Goal: Information Seeking & Learning: Learn about a topic

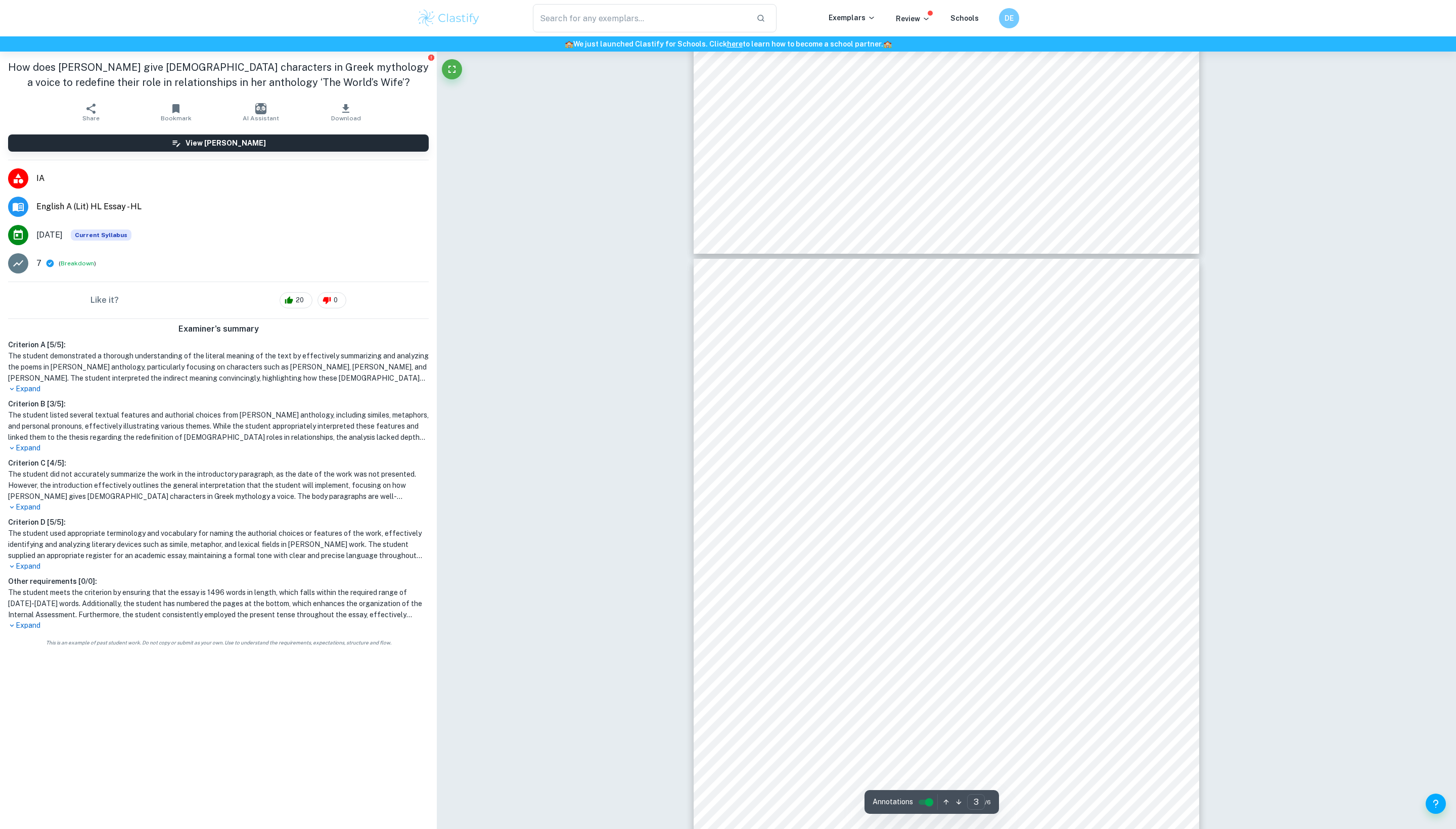
scroll to position [1348, 0]
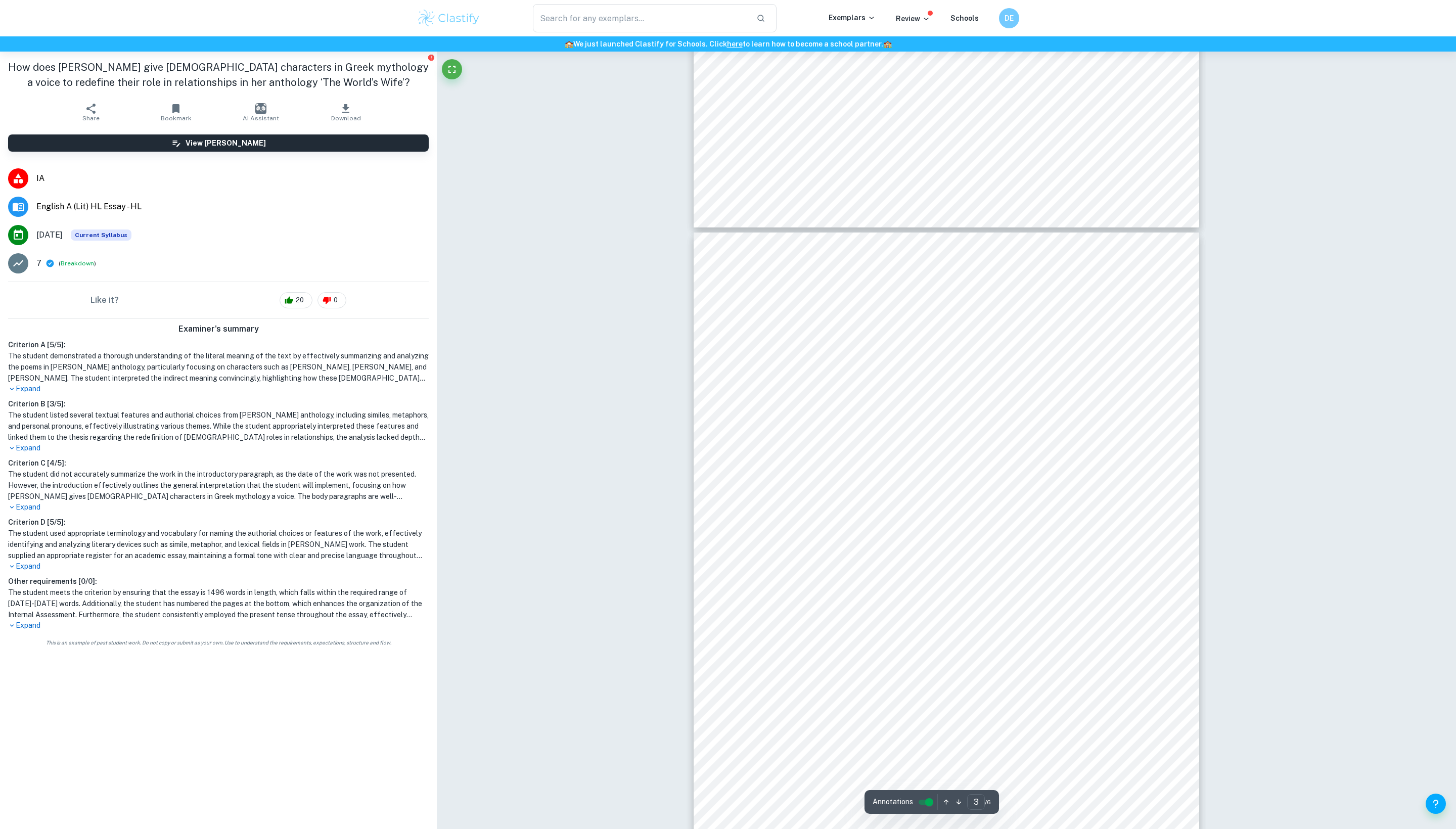
drag, startPoint x: 839, startPoint y: 356, endPoint x: 803, endPoint y: 358, distance: 36.1
click at [803, 358] on div "and diction in ‘act’ explains [PERSON_NAME]’s behaviour. ‘Act’ refers to [PERSO…" at bounding box center [946, 589] width 505 height 714
drag, startPoint x: 937, startPoint y: 335, endPoint x: 756, endPoint y: 218, distance: 215.5
click at [755, 218] on div "Bibliography The World’s Wife by [PERSON_NAME] [PERSON_NAME] New Edition (2010)…" at bounding box center [946, 568] width 505 height 714
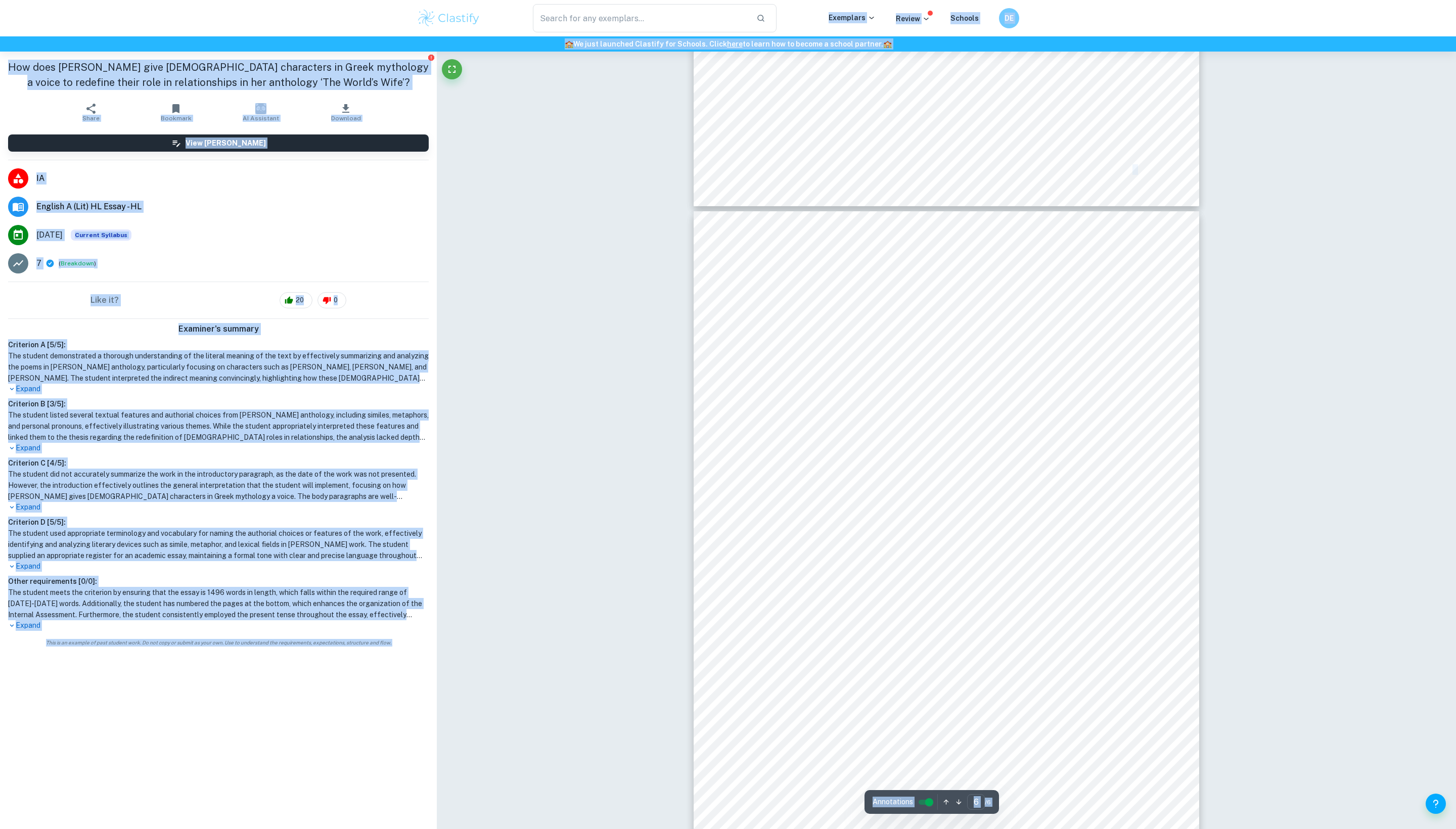
drag, startPoint x: 905, startPoint y: 333, endPoint x: 805, endPoint y: 267, distance: 119.8
click at [804, 265] on div "Bibliography The World’s Wife by [PERSON_NAME] [PERSON_NAME] New Edition (2010)…" at bounding box center [946, 568] width 505 height 714
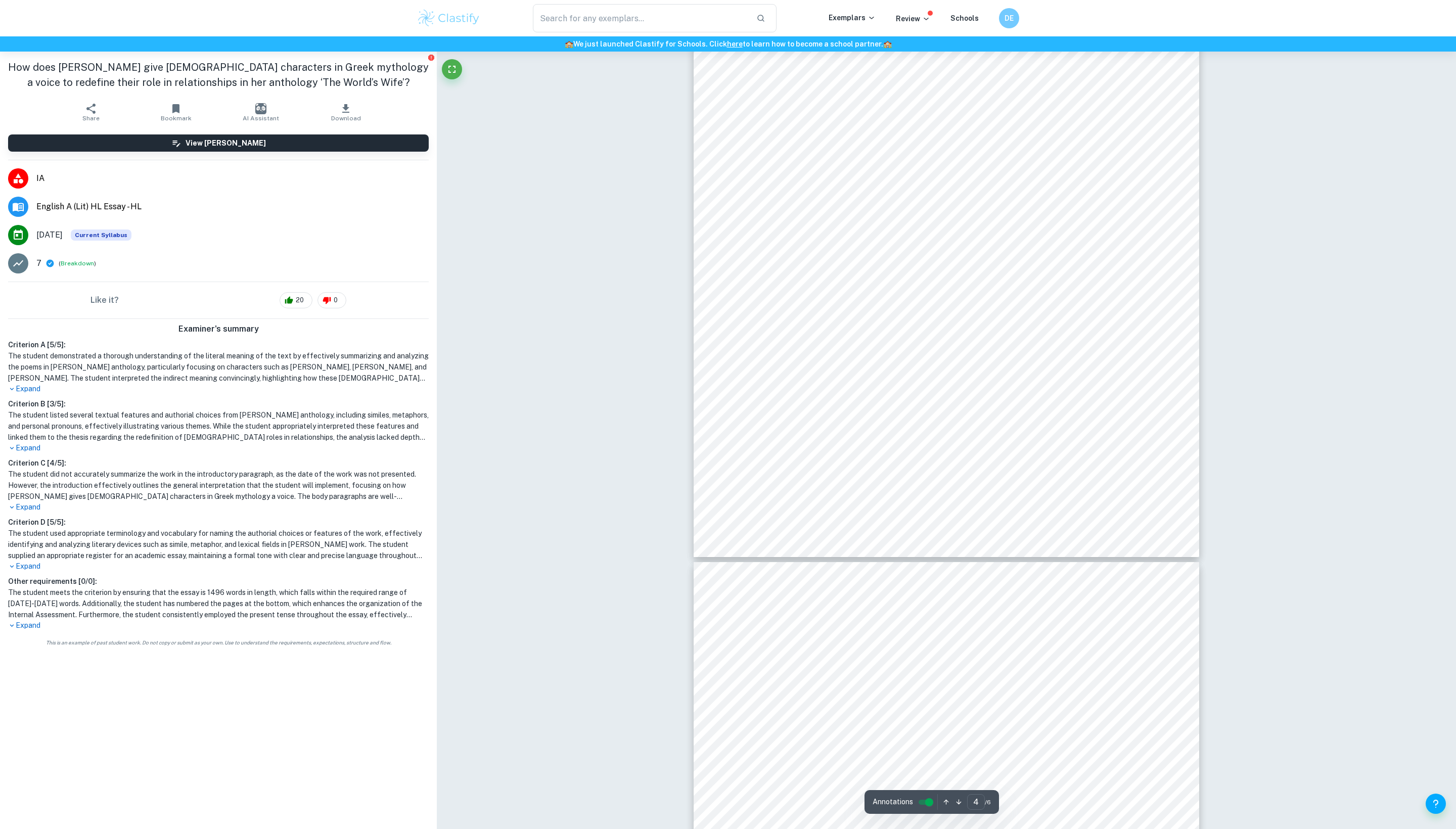
scroll to position [2559, 0]
drag, startPoint x: 986, startPoint y: 547, endPoint x: 762, endPoint y: 89, distance: 509.8
drag, startPoint x: 921, startPoint y: 199, endPoint x: 929, endPoint y: 240, distance: 41.8
click at [921, 199] on div "character’s experience. [PERSON_NAME]’s Metamorphoses focuses on the poet [PERS…" at bounding box center [946, 97] width 505 height 714
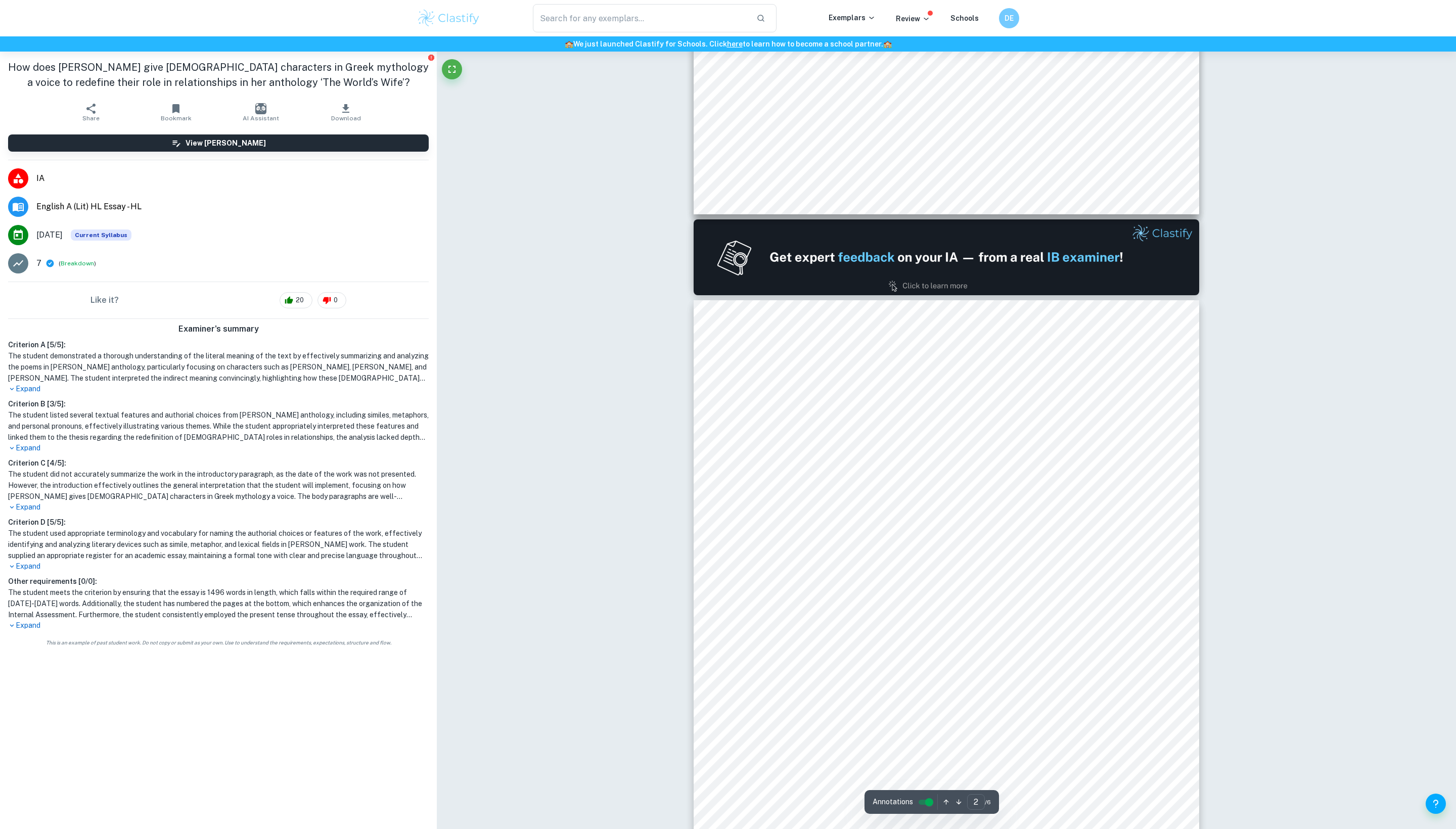
scroll to position [568, 0]
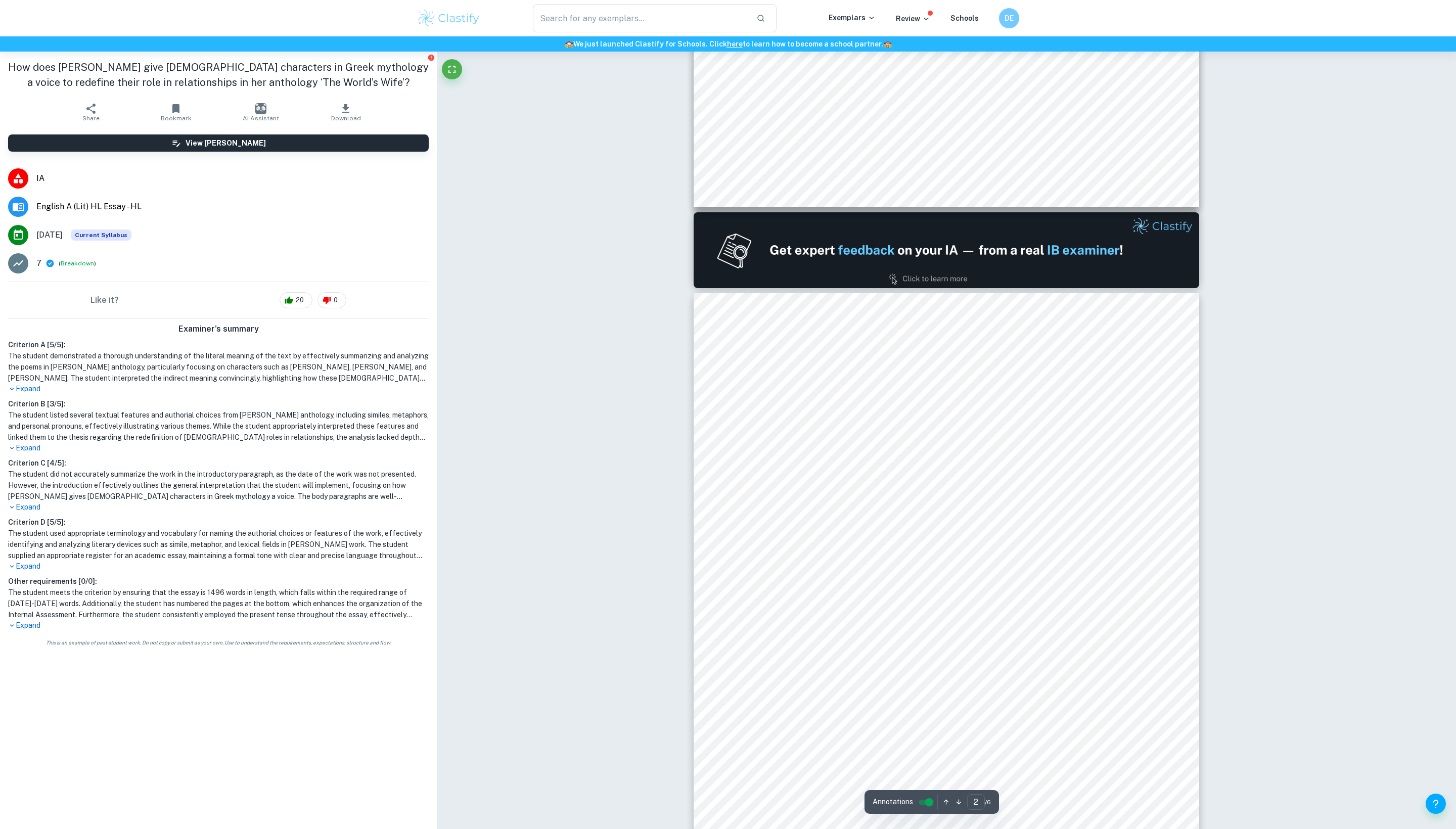
drag, startPoint x: 891, startPoint y: 557, endPoint x: 745, endPoint y: 400, distance: 214.4
click at [745, 400] on div "How does [PERSON_NAME] give [DEMOGRAPHIC_DATA] characters in Greek mythology a …" at bounding box center [946, 650] width 505 height 714
drag, startPoint x: 745, startPoint y: 398, endPoint x: 900, endPoint y: 532, distance: 204.9
click at [900, 532] on div "How does [PERSON_NAME] give [DEMOGRAPHIC_DATA] characters in Greek mythology a …" at bounding box center [946, 650] width 505 height 714
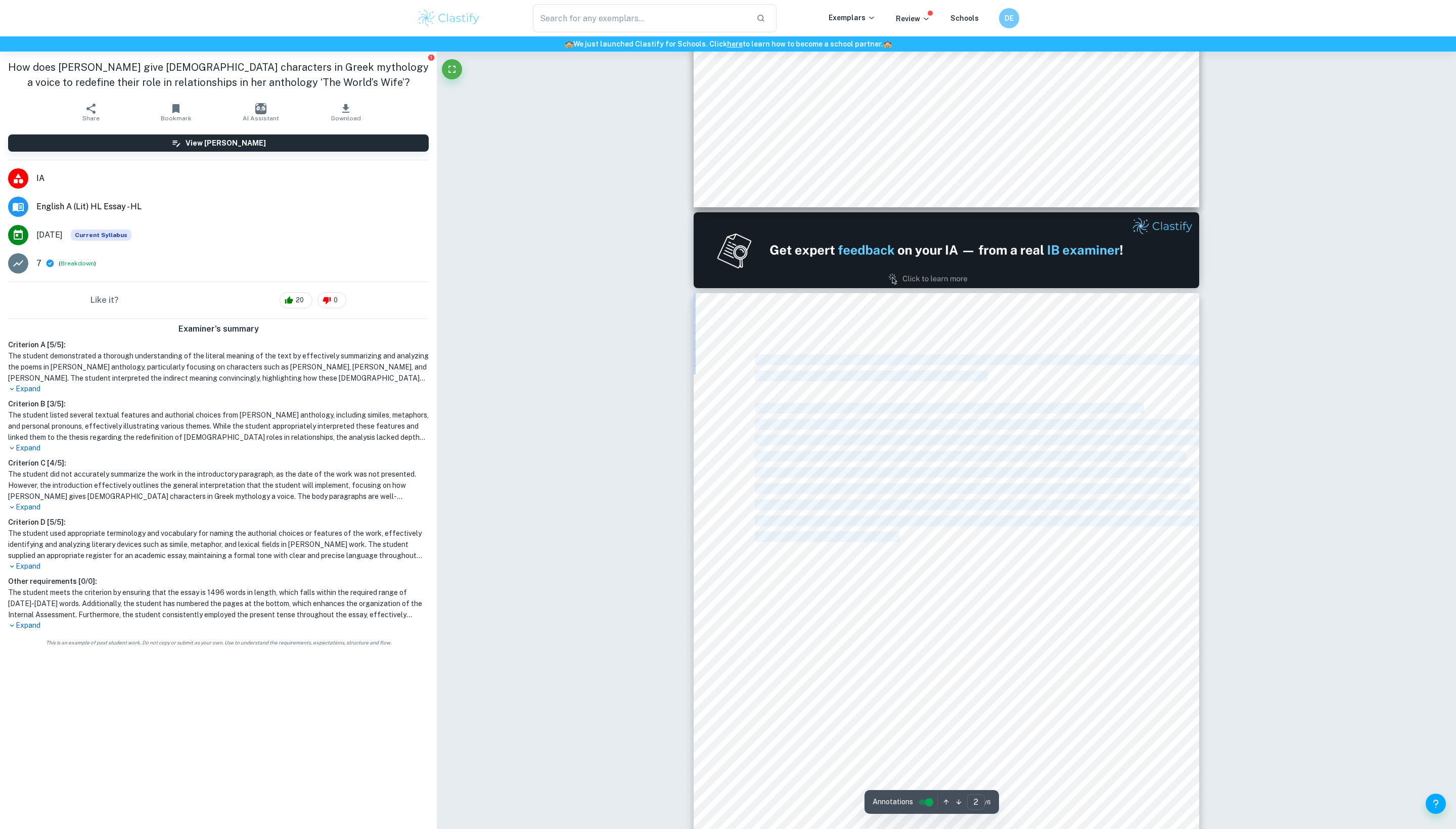
click at [741, 350] on div "How does [PERSON_NAME] give [DEMOGRAPHIC_DATA] characters in Greek mythology a …" at bounding box center [946, 650] width 505 height 714
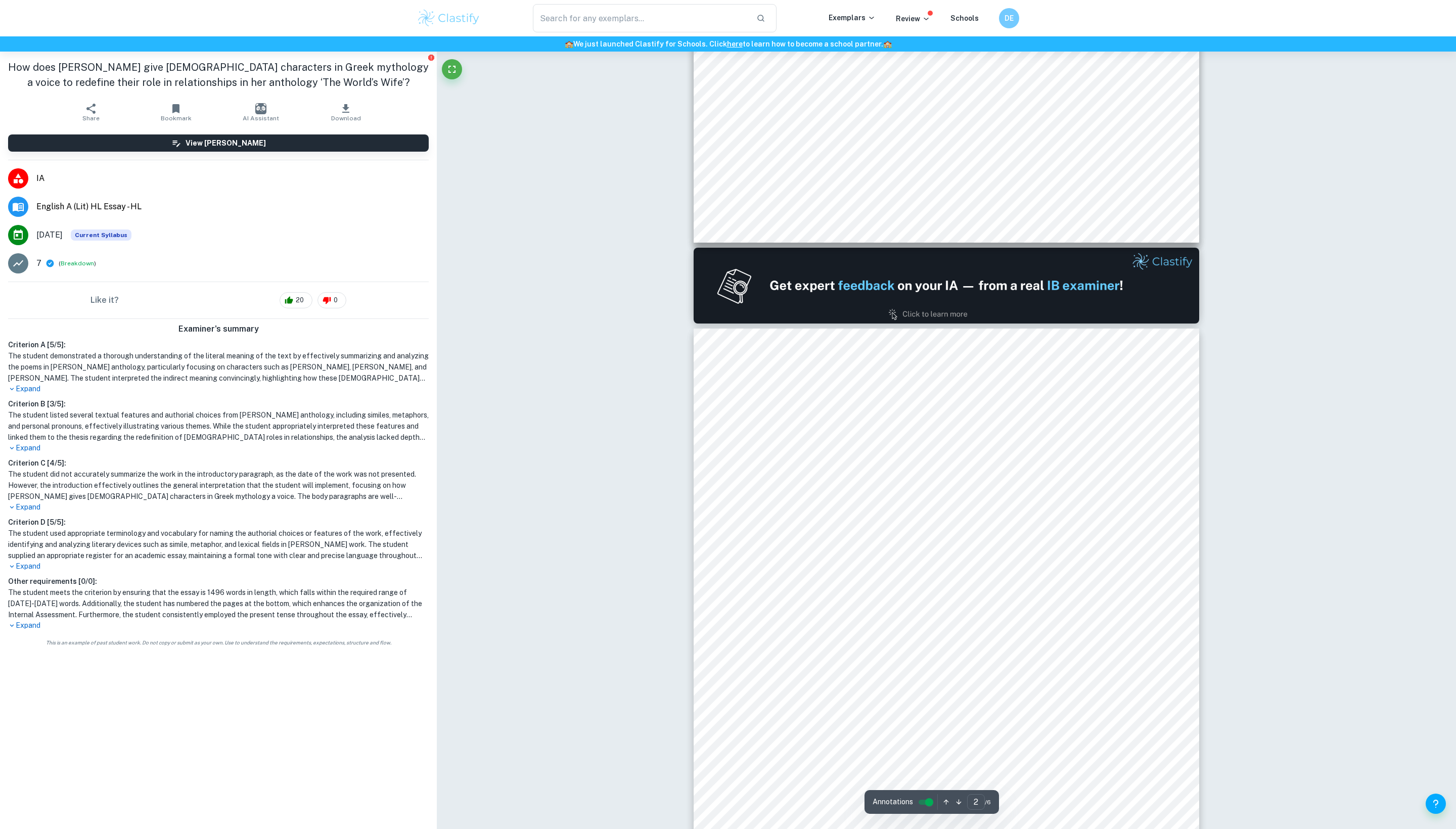
scroll to position [532, 0]
drag, startPoint x: 734, startPoint y: 441, endPoint x: 865, endPoint y: 529, distance: 157.8
click at [865, 529] on div "How does [PERSON_NAME] give [DEMOGRAPHIC_DATA] characters in Greek mythology a …" at bounding box center [946, 687] width 505 height 714
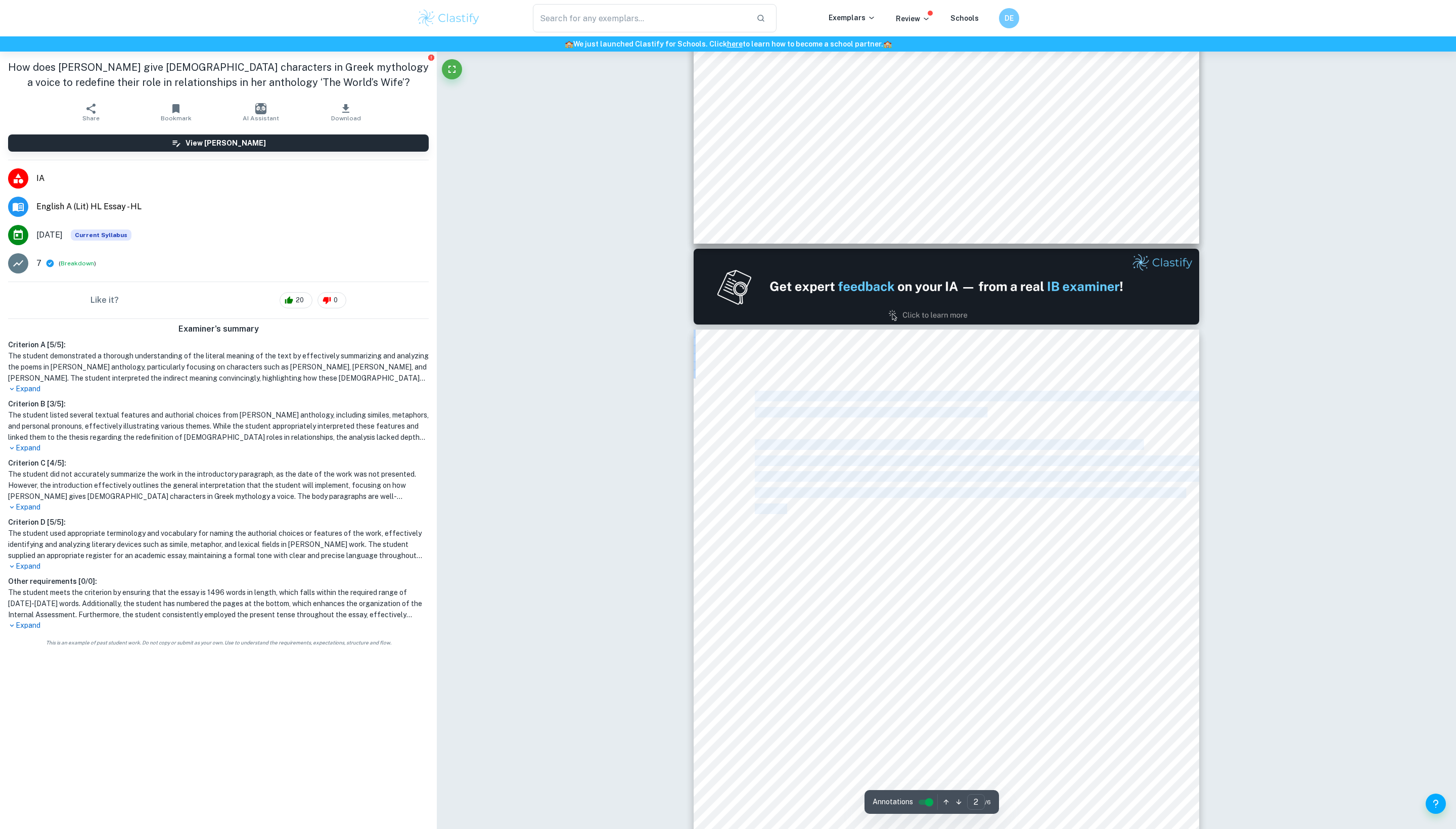
drag, startPoint x: 891, startPoint y: 588, endPoint x: 777, endPoint y: 505, distance: 141.0
click at [777, 505] on div "How does [PERSON_NAME] give [DEMOGRAPHIC_DATA] characters in Greek mythology a …" at bounding box center [946, 687] width 505 height 714
click at [729, 475] on div "How does [PERSON_NAME] give [DEMOGRAPHIC_DATA] characters in Greek mythology a …" at bounding box center [946, 687] width 505 height 714
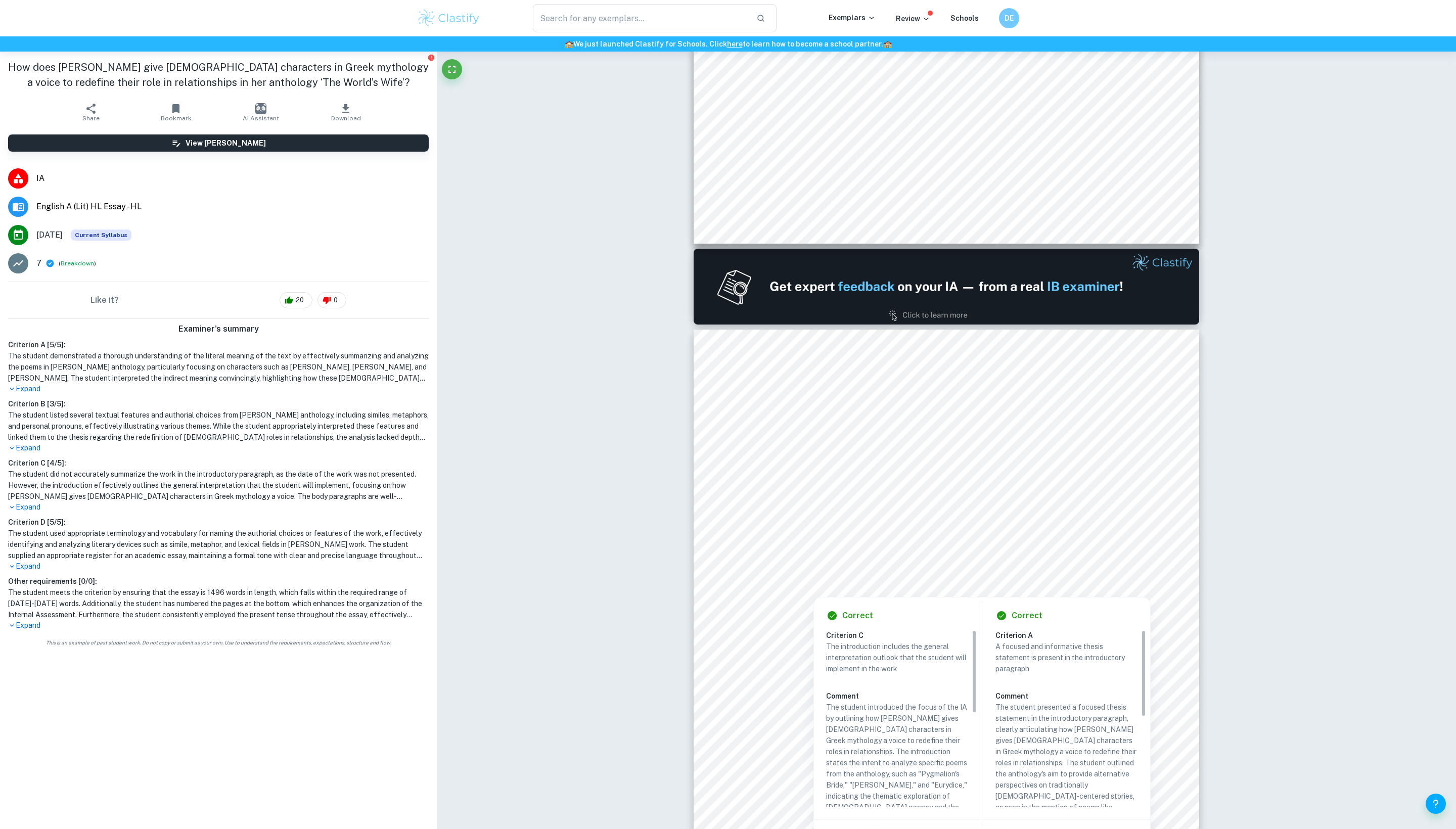
click at [841, 580] on div at bounding box center [946, 573] width 383 height 22
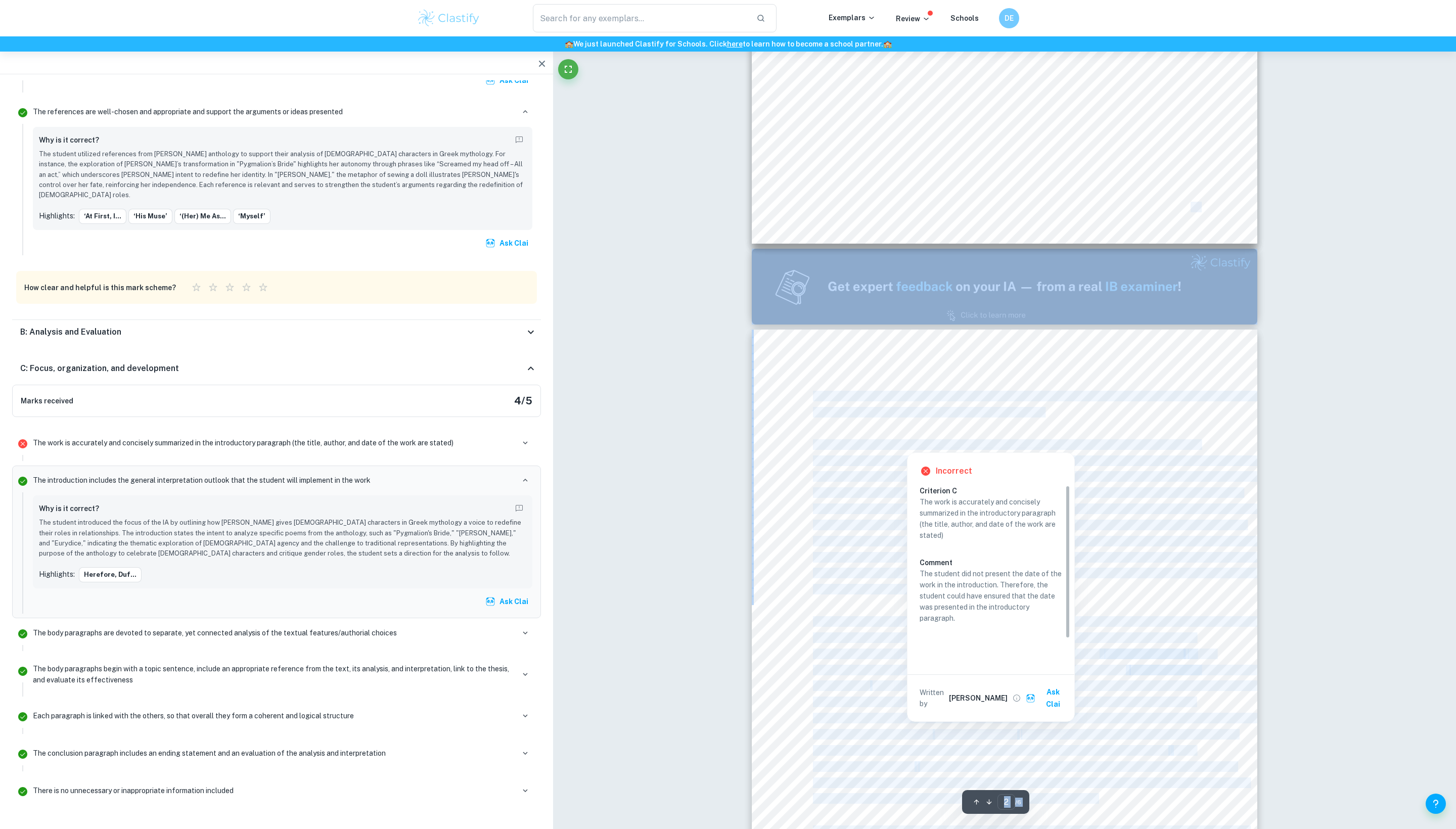
click at [826, 450] on div at bounding box center [907, 444] width 189 height 11
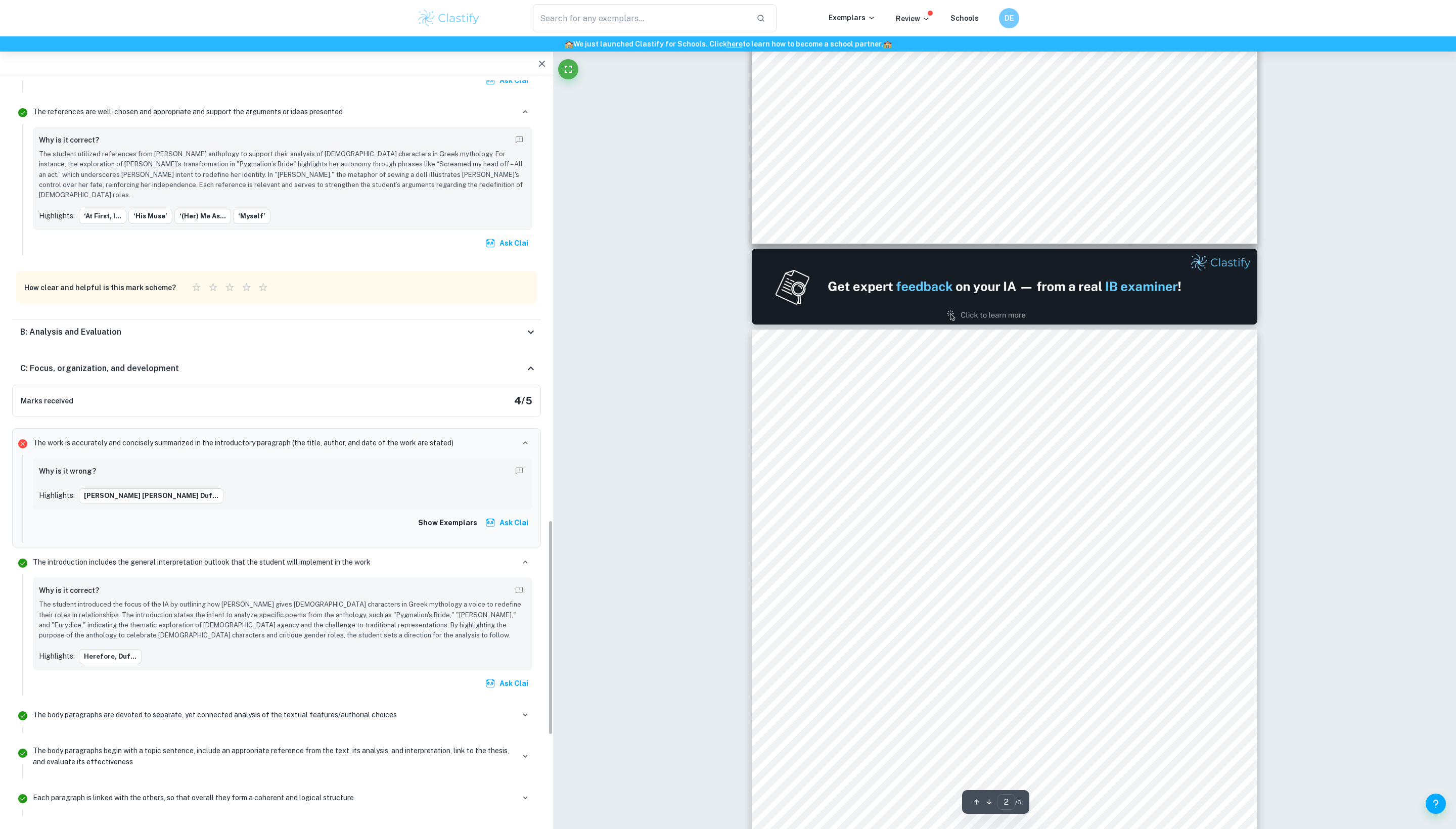
scroll to position [1520, 0]
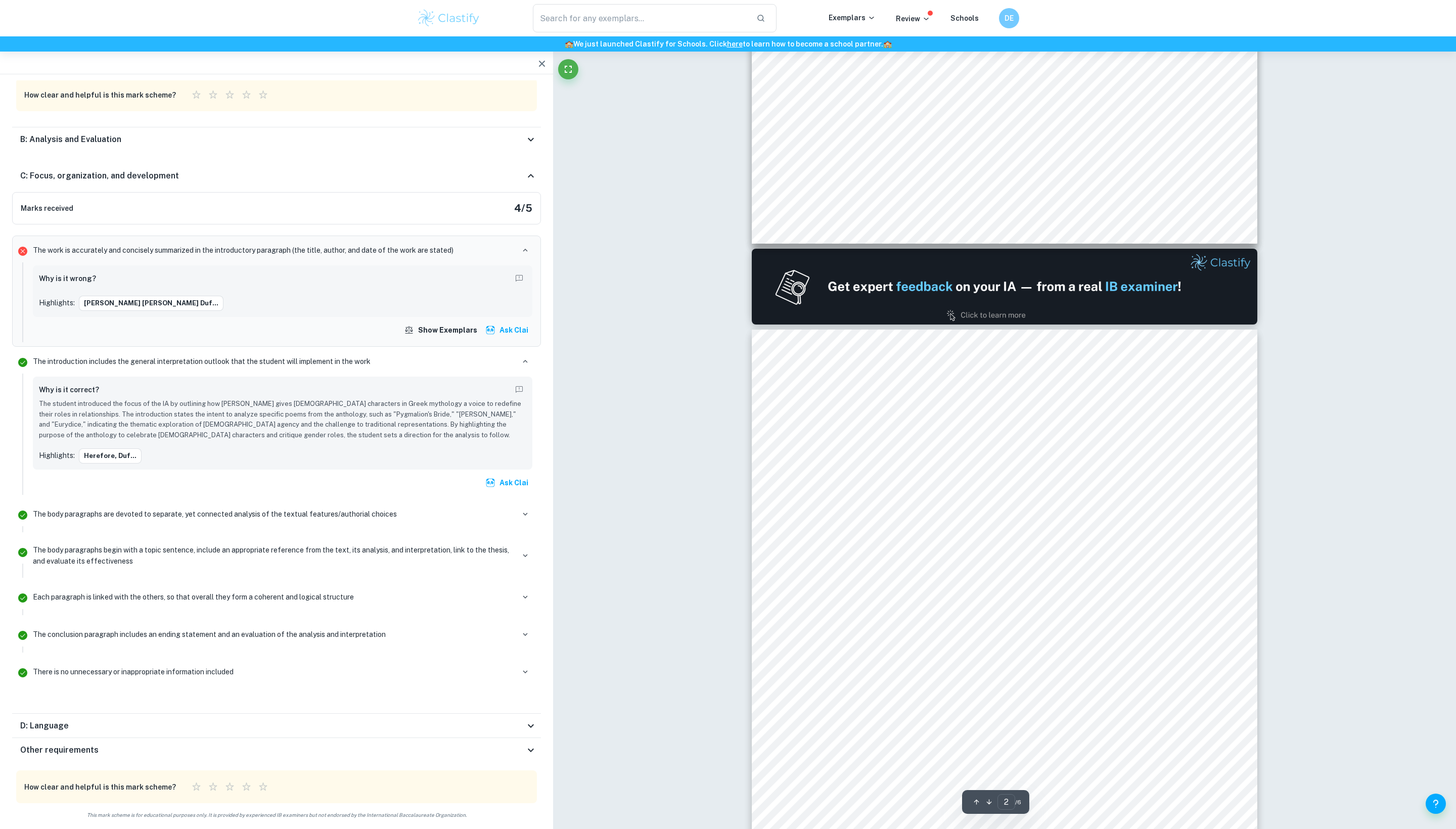
drag, startPoint x: 787, startPoint y: 446, endPoint x: 1001, endPoint y: 557, distance: 241.1
click at [1001, 556] on div "How does [PERSON_NAME] give [DEMOGRAPHIC_DATA] characters in Greek mythology a …" at bounding box center [1004, 687] width 505 height 714
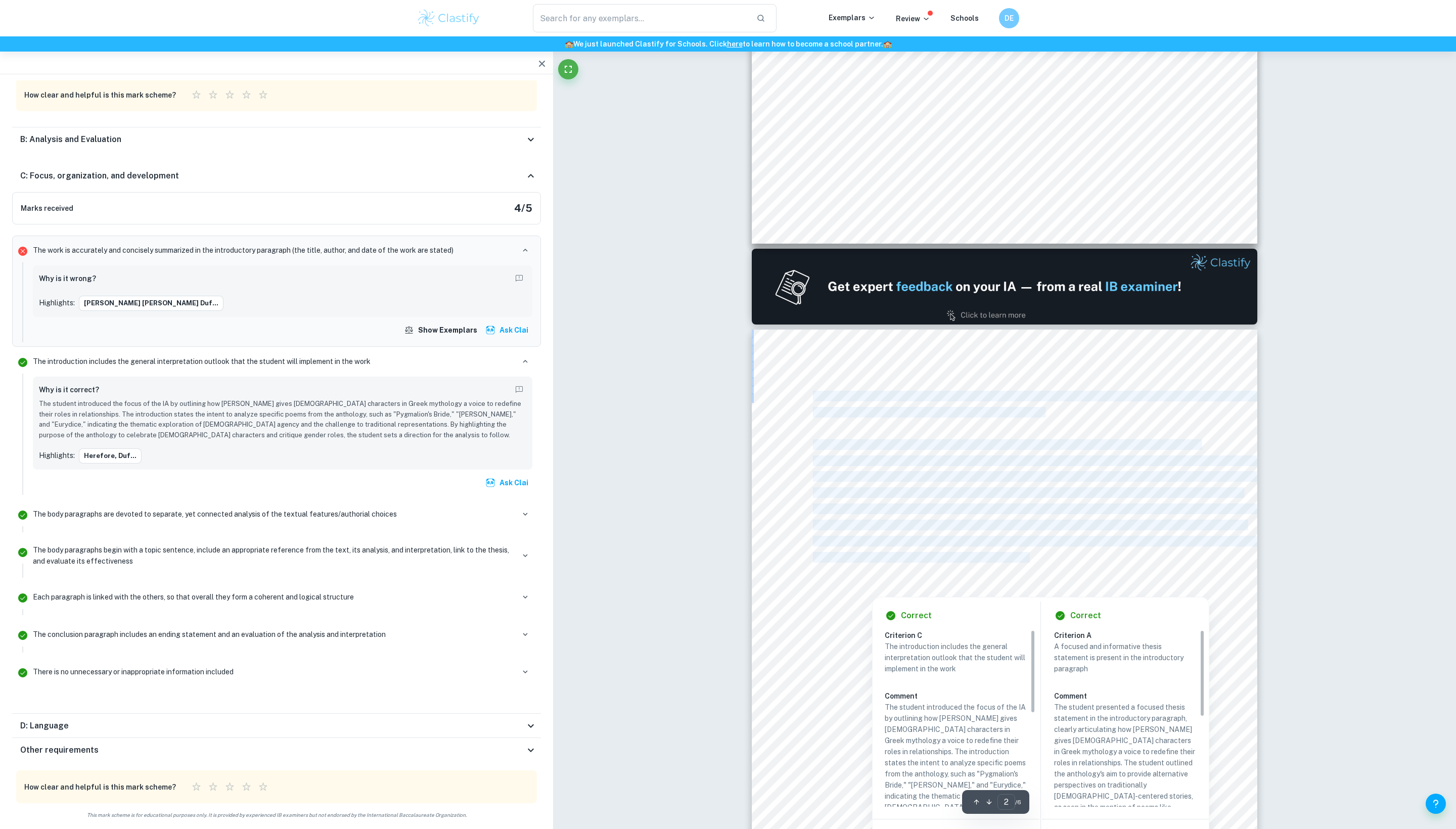
scroll to position [357, 0]
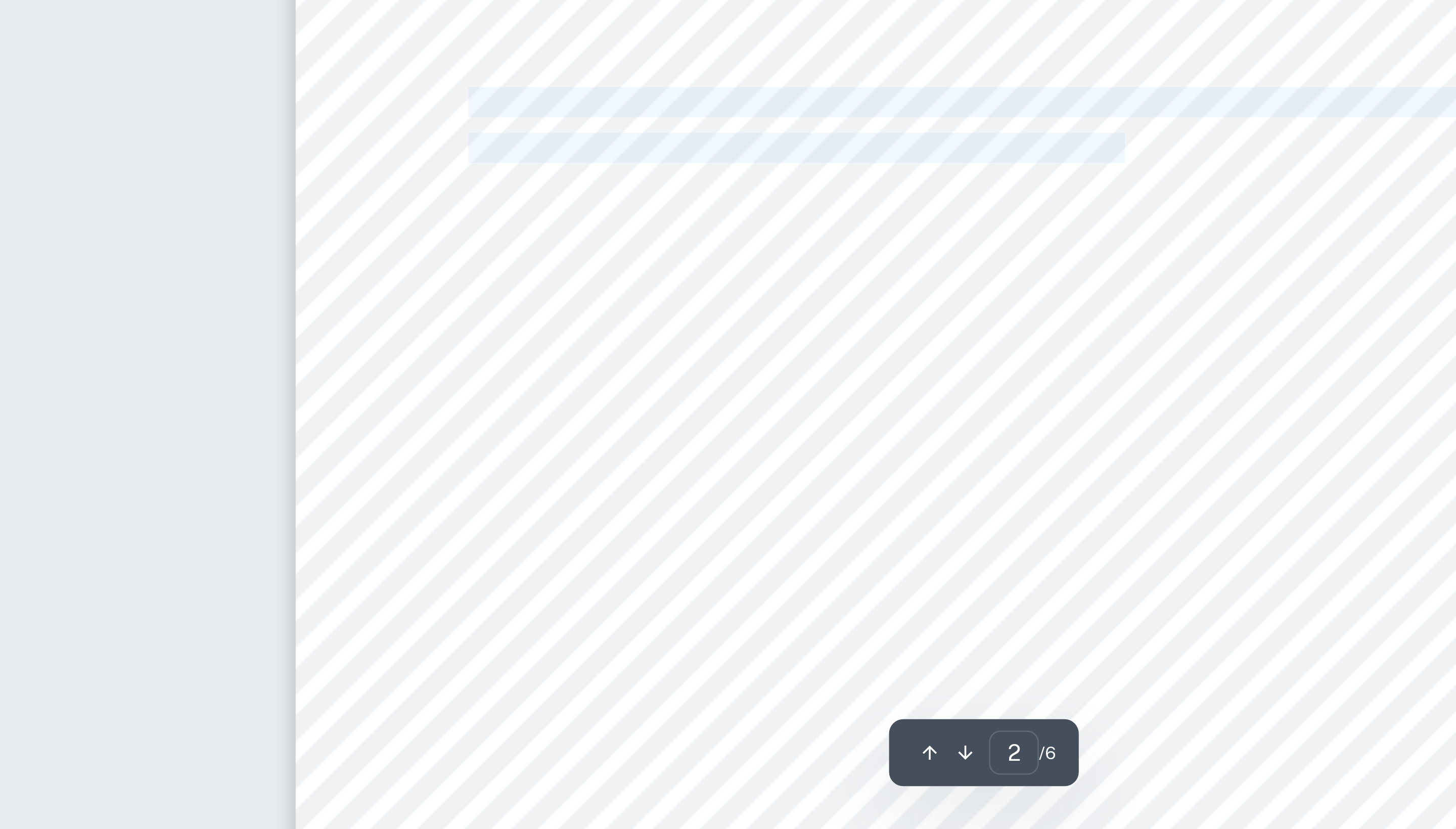
drag, startPoint x: 290, startPoint y: 231, endPoint x: 167, endPoint y: 84, distance: 191.7
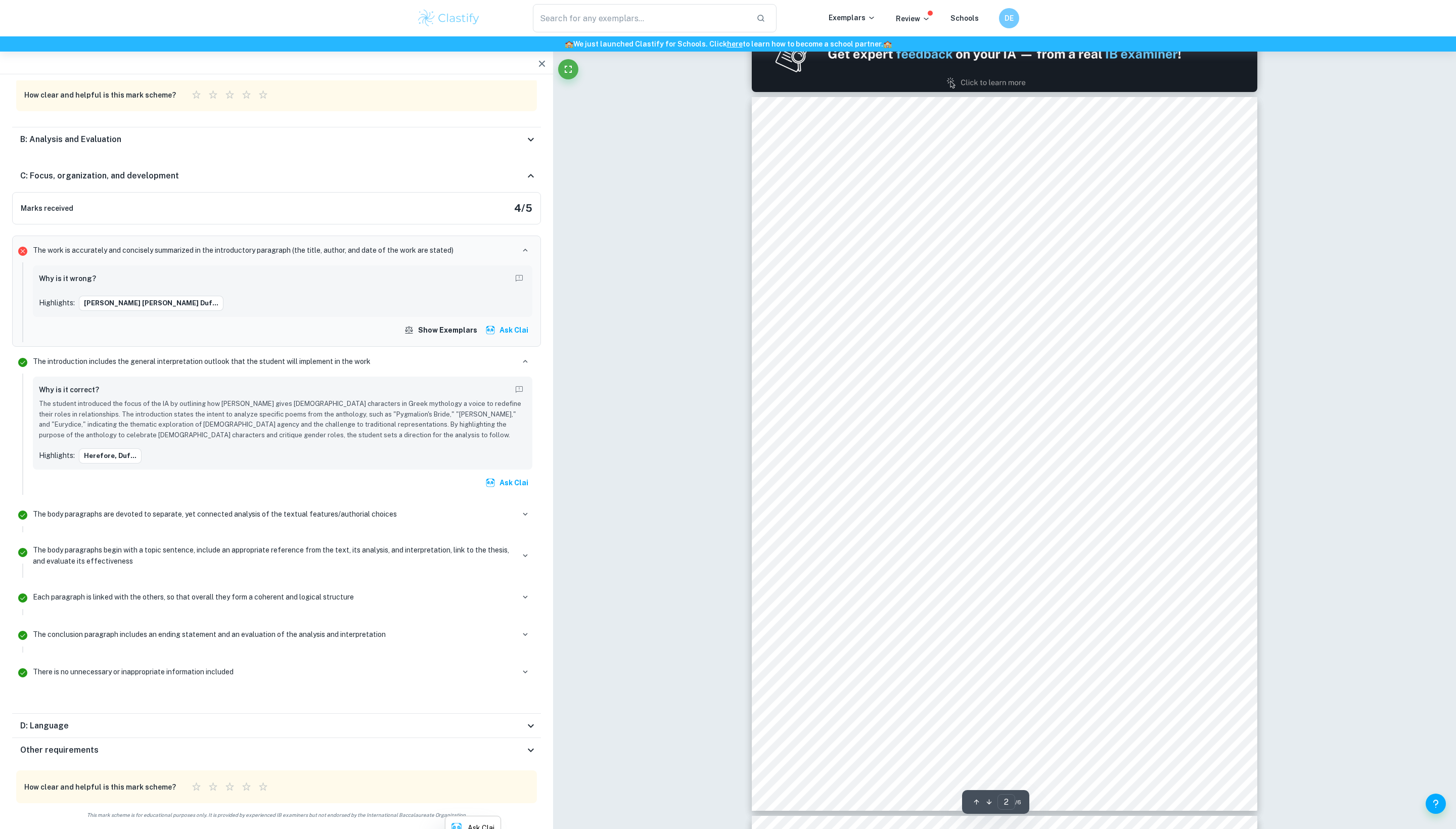
click at [755, 359] on div "How does [PERSON_NAME] give [DEMOGRAPHIC_DATA] characters in Greek mythology a …" at bounding box center [1004, 454] width 505 height 714
click at [876, 207] on div at bounding box center [907, 212] width 189 height 11
drag, startPoint x: 1017, startPoint y: 362, endPoint x: 820, endPoint y: 211, distance: 248.2
click at [820, 211] on div "How does [PERSON_NAME] give [DEMOGRAPHIC_DATA] characters in Greek mythology a …" at bounding box center [1004, 454] width 505 height 714
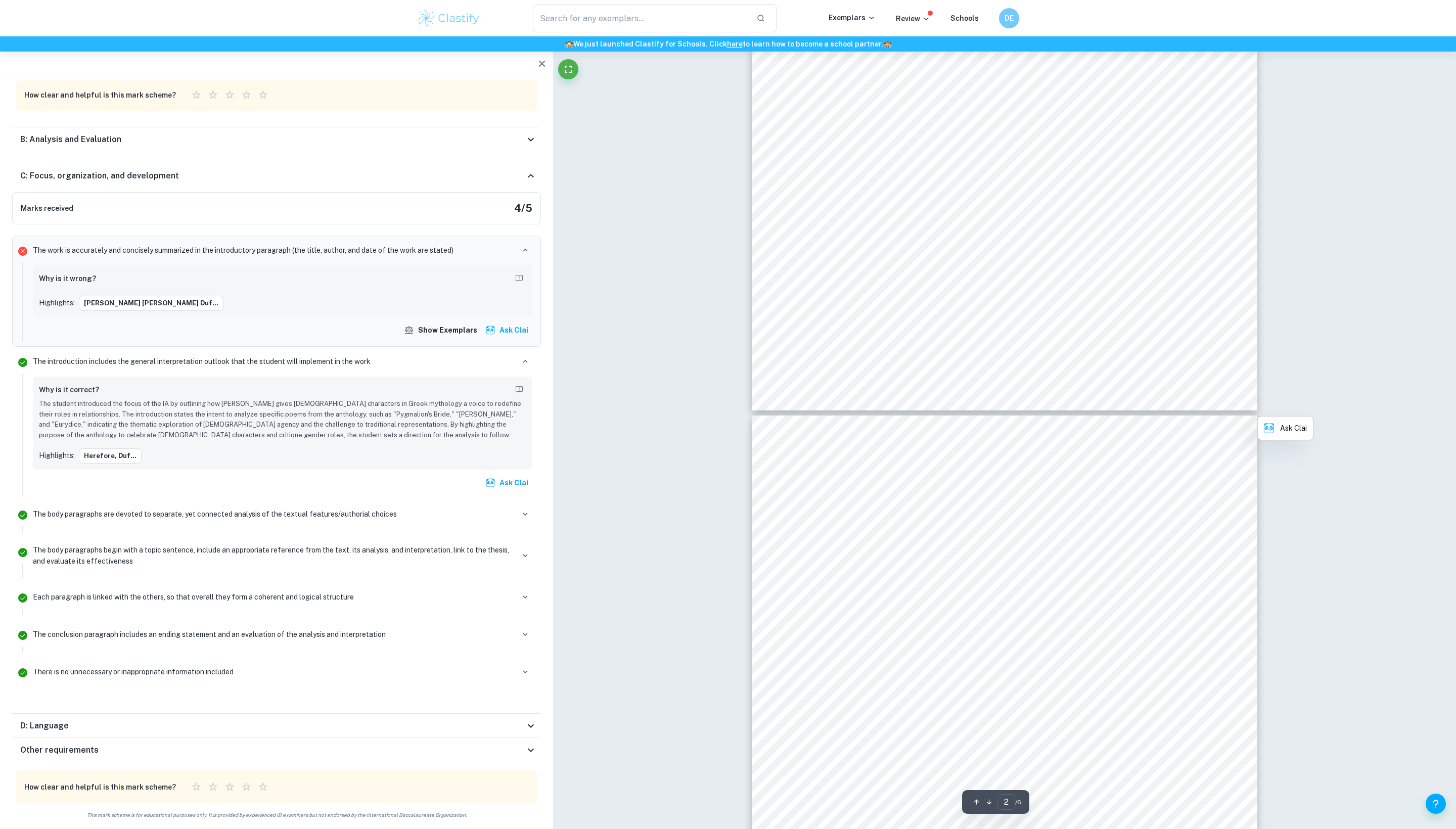
scroll to position [1143, 0]
copy div "How does [PERSON_NAME] give [DEMOGRAPHIC_DATA] characters in Greek mythology a …"
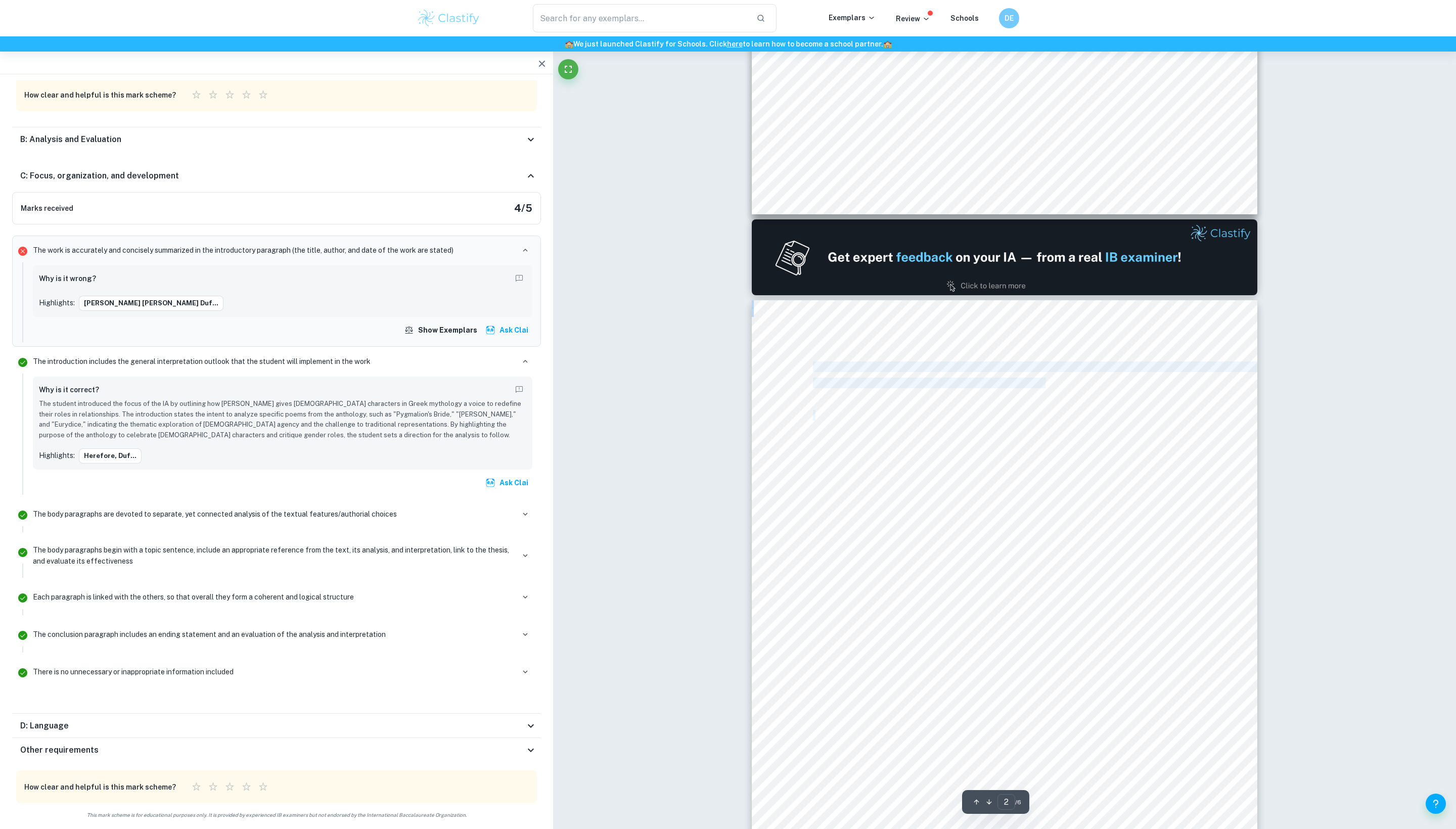
scroll to position [583, 0]
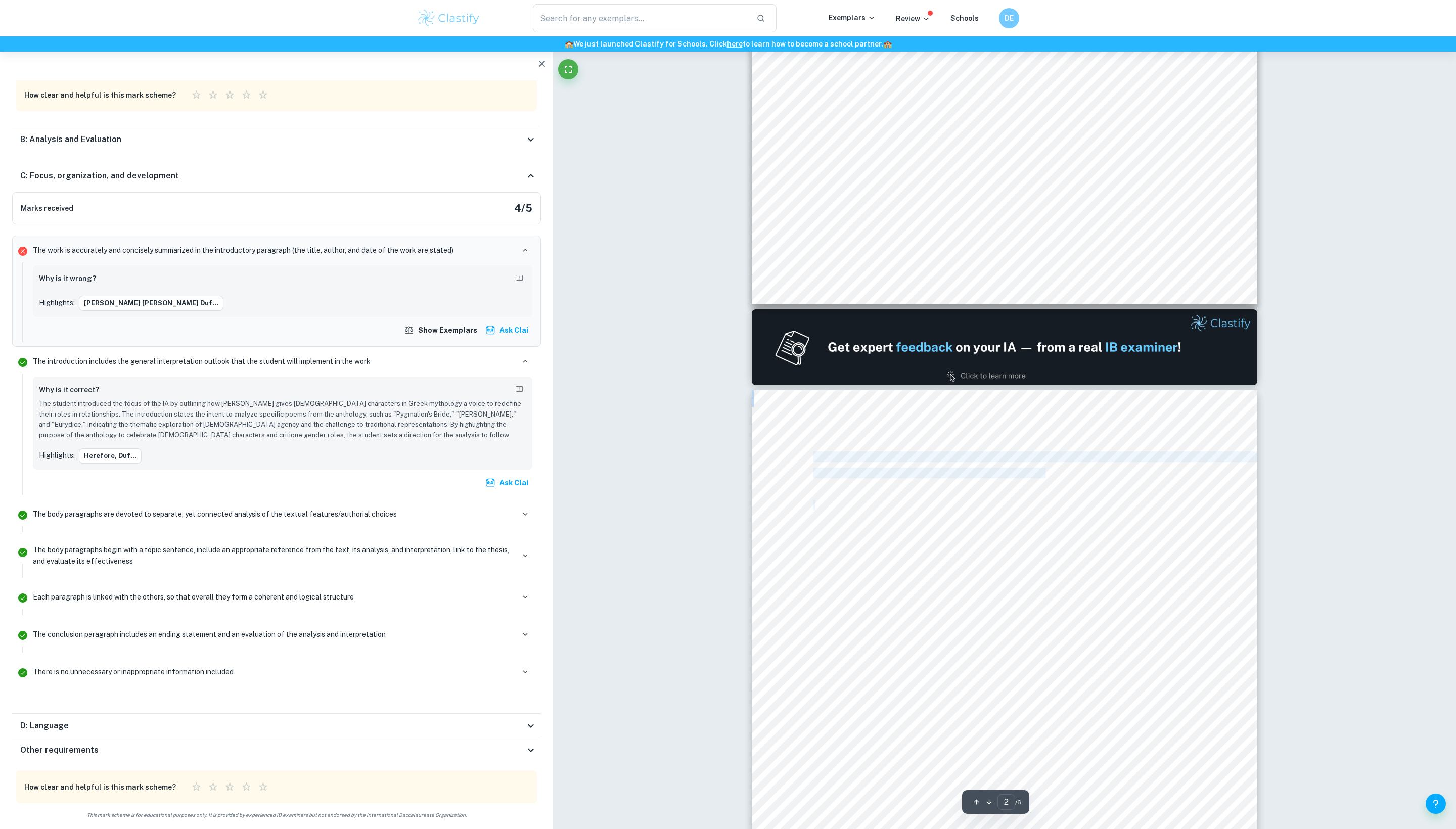
type input "1"
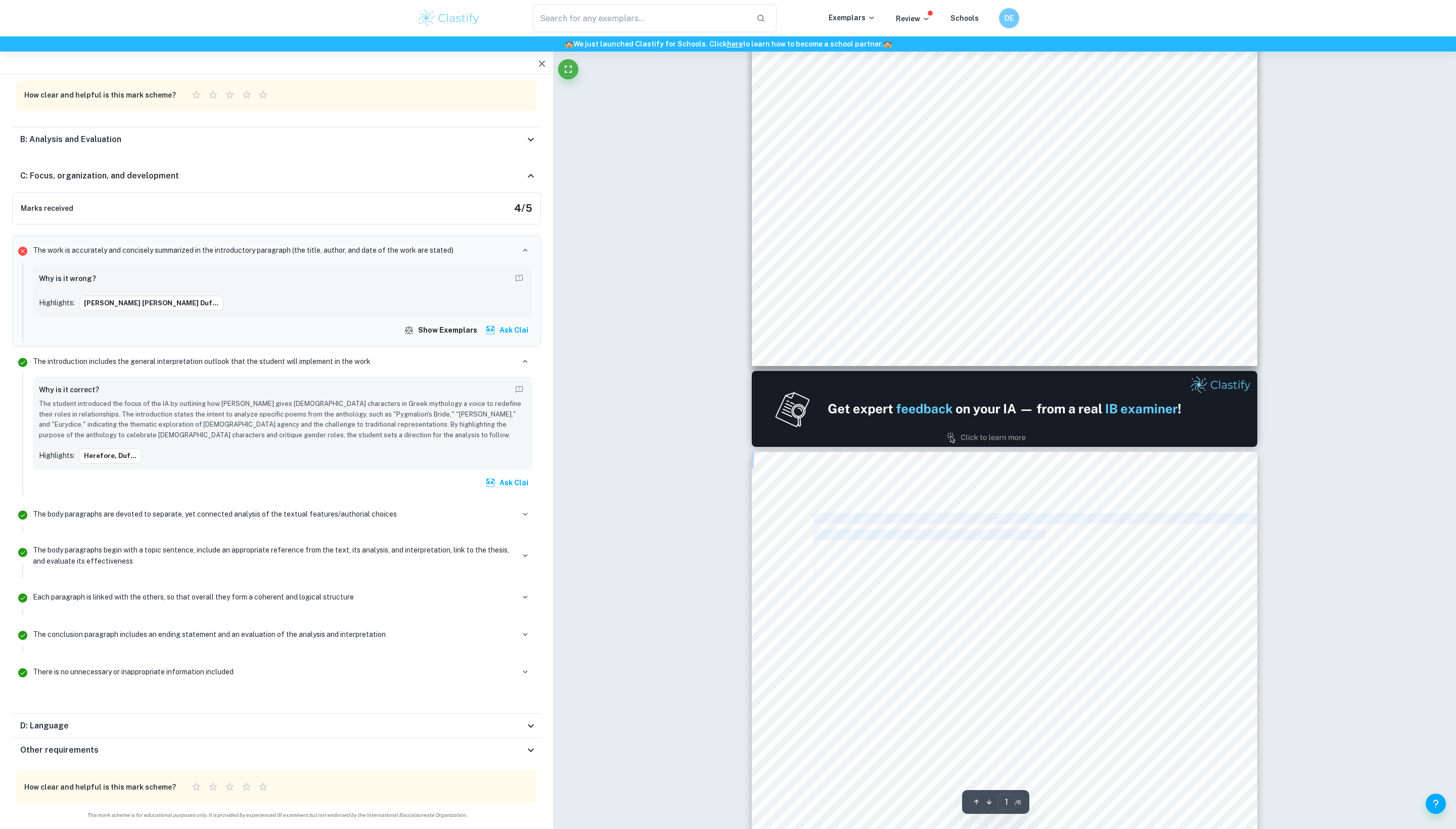
scroll to position [390, 0]
